Goal: Check status: Check status

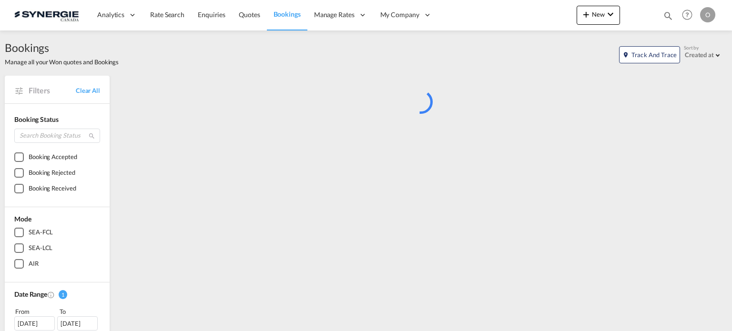
click at [666, 15] on md-icon "icon-magnify" at bounding box center [667, 15] width 10 height 10
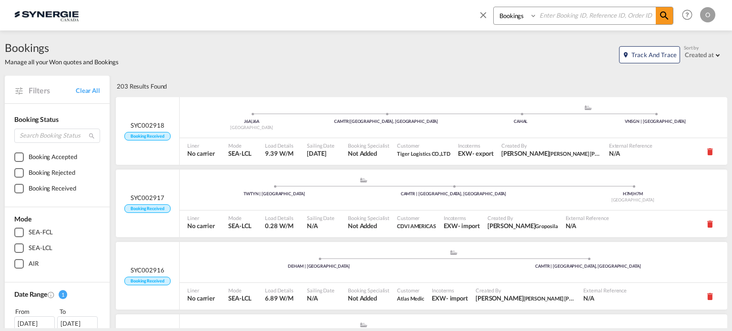
click at [520, 14] on select "Bookings Quotes Enquiries" at bounding box center [515, 15] width 45 height 17
select select "Quotes"
click at [493, 7] on select "Bookings Quotes Enquiries" at bounding box center [515, 15] width 45 height 17
click at [554, 24] on div "Bookings Quotes Enquiries" at bounding box center [583, 16] width 180 height 18
click at [552, 20] on input at bounding box center [596, 15] width 119 height 17
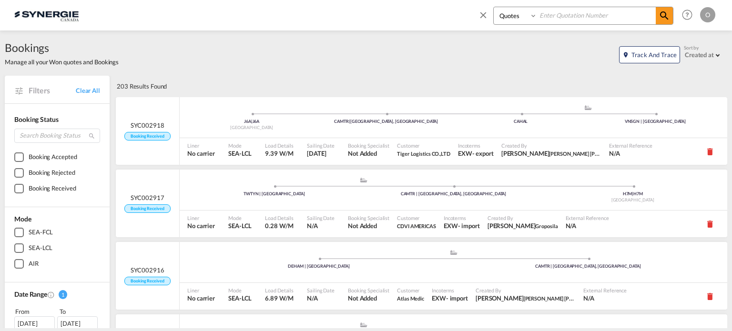
paste input "SYC000013960"
type input "SYC000013960"
click at [662, 19] on md-icon "icon-magnify" at bounding box center [663, 15] width 11 height 11
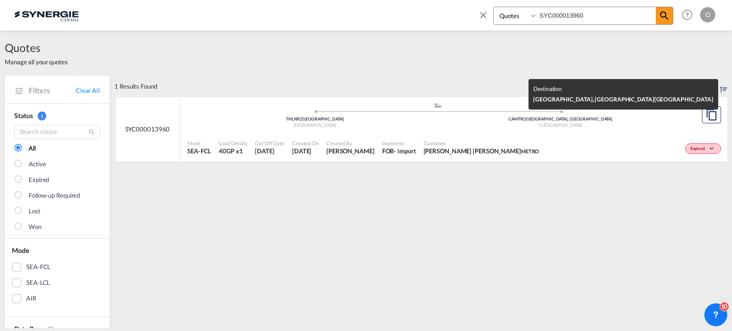
click at [562, 127] on div "Canada" at bounding box center [561, 125] width 246 height 6
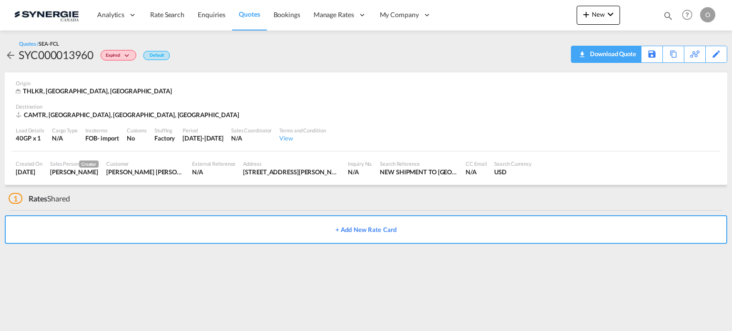
click at [622, 48] on div "Download Quote" at bounding box center [611, 53] width 49 height 15
